Goal: Information Seeking & Learning: Learn about a topic

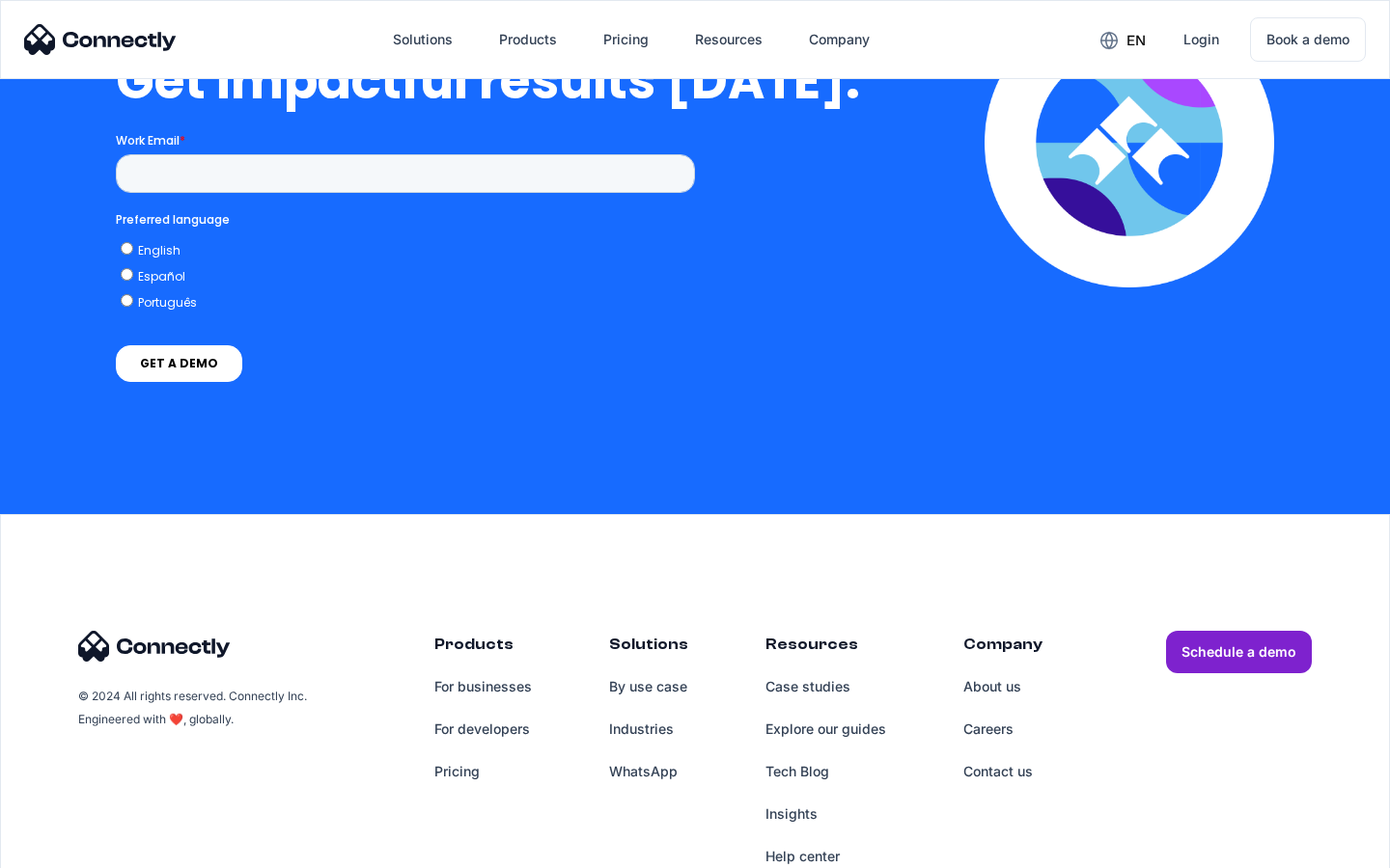
scroll to position [4240, 0]
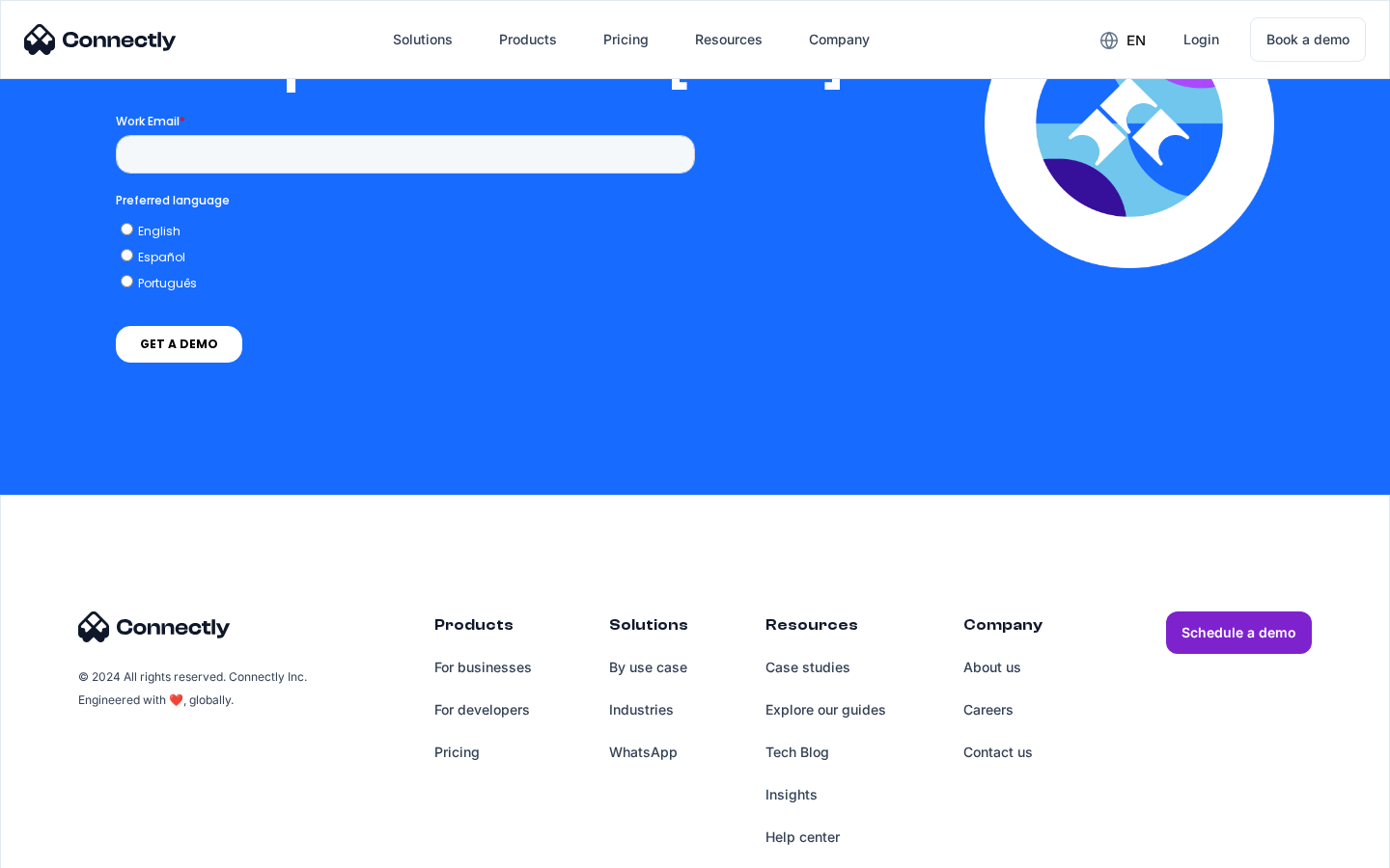
scroll to position [3925, 0]
